Goal: Book appointment/travel/reservation

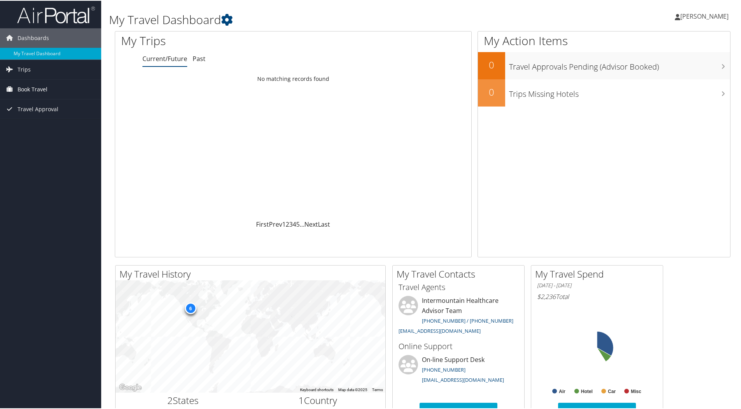
click at [56, 89] on link "Book Travel" at bounding box center [50, 88] width 101 height 19
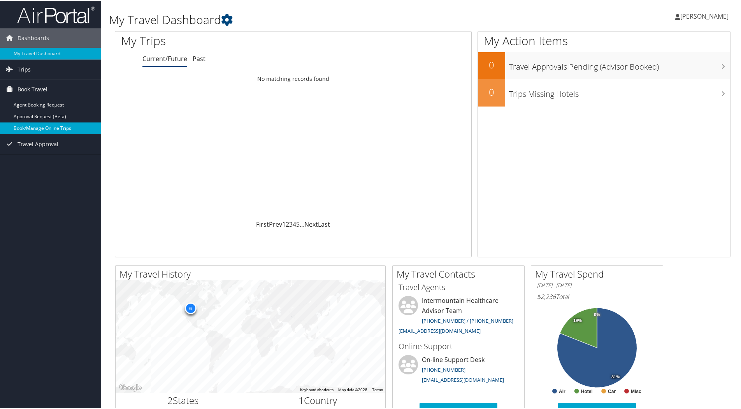
click at [42, 130] on link "Book/Manage Online Trips" at bounding box center [50, 128] width 101 height 12
